Goal: Information Seeking & Learning: Learn about a topic

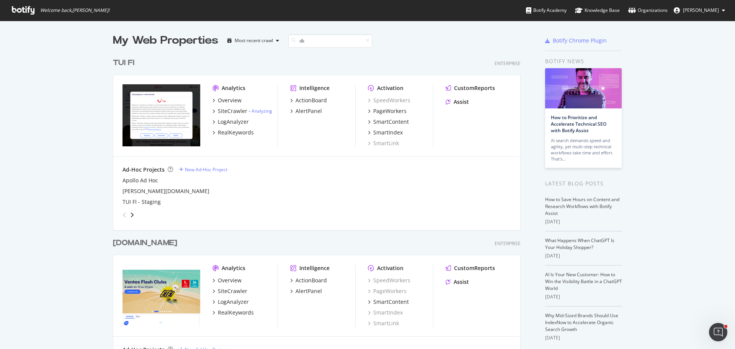
scroll to position [174, 408]
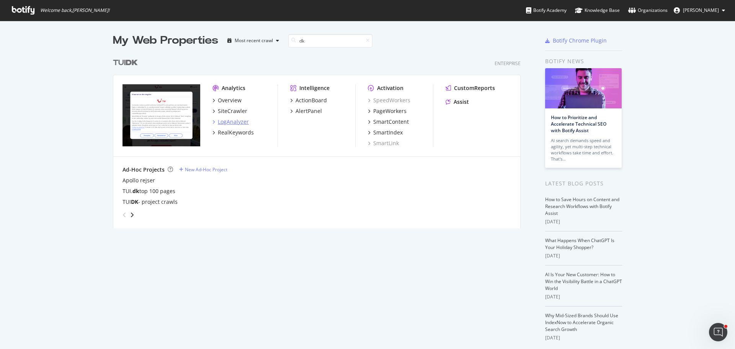
type input "dk"
click at [235, 124] on div "LogAnalyzer" at bounding box center [233, 122] width 31 height 8
click at [227, 123] on div "LogAnalyzer" at bounding box center [233, 122] width 31 height 8
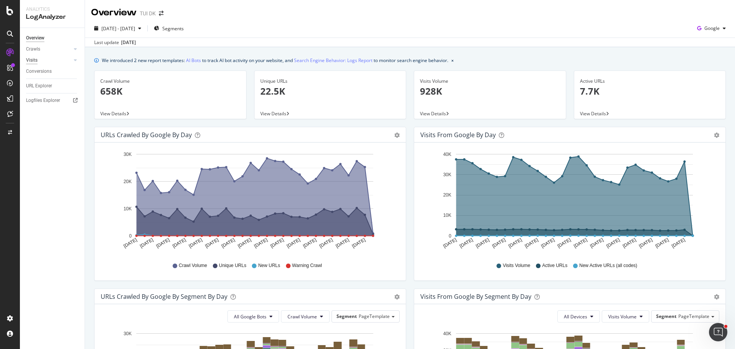
click at [32, 57] on div "Visits" at bounding box center [31, 60] width 11 height 8
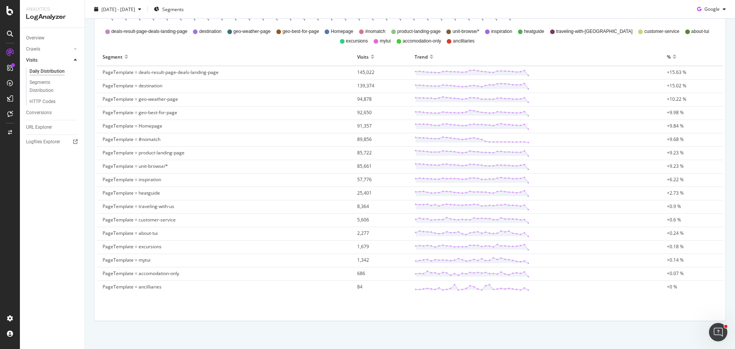
scroll to position [238, 0]
